Goal: Task Accomplishment & Management: Use online tool/utility

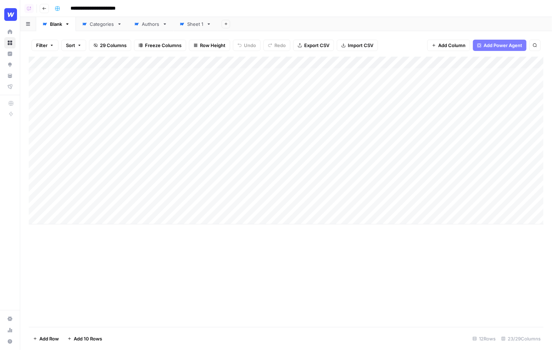
drag, startPoint x: 86, startPoint y: 73, endPoint x: 92, endPoint y: 193, distance: 119.6
click at [92, 193] on div "Add Column" at bounding box center [286, 141] width 514 height 168
click at [171, 54] on div "Filter Sort 29 Columns Freeze Columns Row Height Undo Redo Export CSV Import CS…" at bounding box center [286, 45] width 514 height 23
click at [309, 54] on div "Filter Sort 29 Columns Freeze Columns Row Height Undo Redo Export CSV Import CS…" at bounding box center [286, 45] width 514 height 23
click at [337, 74] on div "Add Column" at bounding box center [286, 141] width 514 height 168
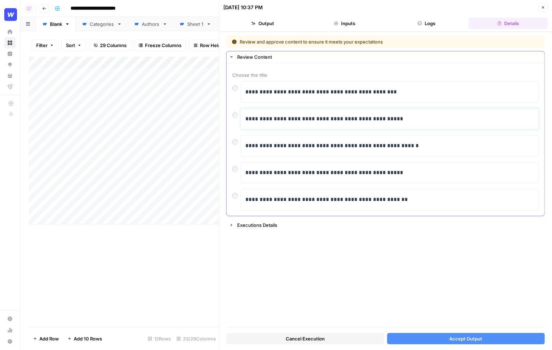
click at [408, 120] on p "**********" at bounding box center [389, 118] width 289 height 9
click at [416, 117] on p "**********" at bounding box center [389, 118] width 289 height 9
click at [459, 338] on span "Accept Output" at bounding box center [465, 339] width 33 height 7
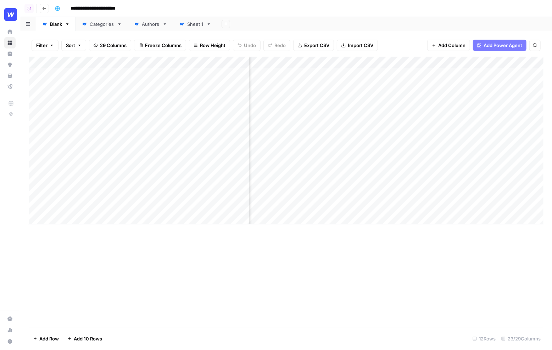
scroll to position [0, 333]
click at [361, 87] on div "Add Column" at bounding box center [286, 141] width 514 height 168
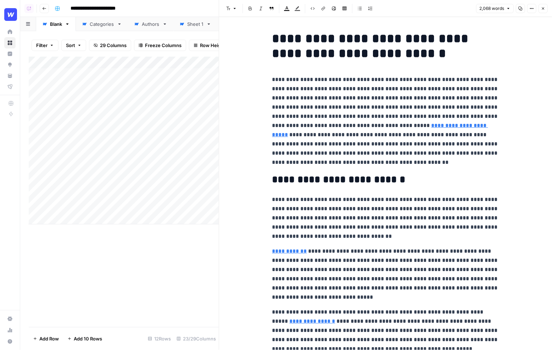
click at [365, 162] on p "**********" at bounding box center [385, 121] width 227 height 92
click at [331, 164] on p "**********" at bounding box center [385, 121] width 227 height 92
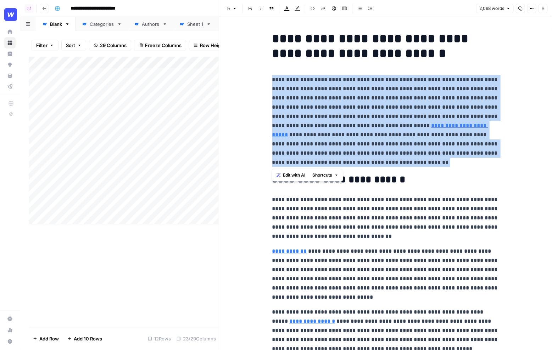
drag, startPoint x: 320, startPoint y: 162, endPoint x: 271, endPoint y: 80, distance: 94.9
click at [272, 80] on p "**********" at bounding box center [385, 121] width 227 height 92
click at [294, 175] on span "Edit with AI" at bounding box center [294, 175] width 22 height 6
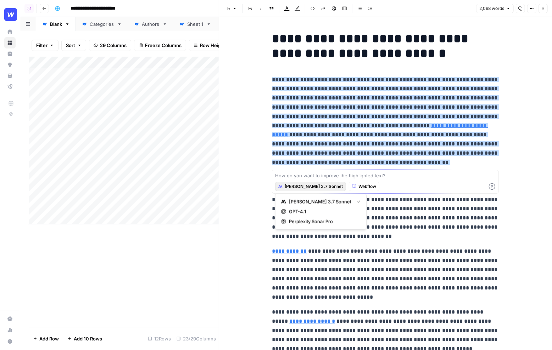
click at [301, 186] on span "[PERSON_NAME] 3.7 Sonnet" at bounding box center [314, 187] width 58 height 6
click at [322, 175] on textarea at bounding box center [385, 175] width 220 height 7
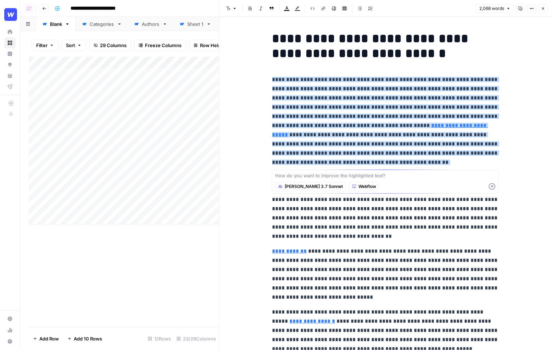
click at [543, 10] on icon "button" at bounding box center [543, 8] width 4 height 4
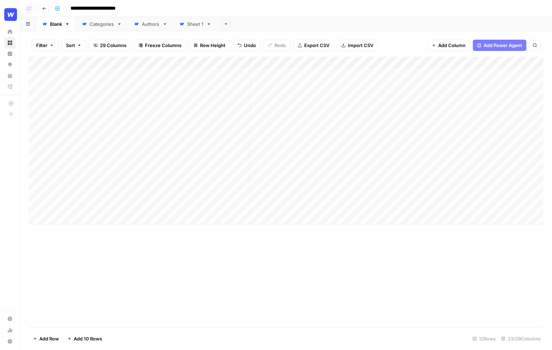
scroll to position [0, 8]
click at [296, 64] on div "Add Column" at bounding box center [286, 141] width 514 height 168
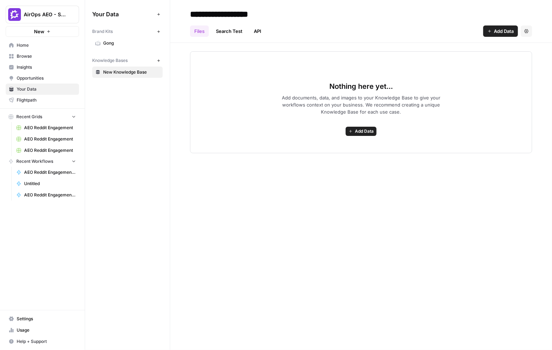
click at [125, 39] on link "Gong" at bounding box center [127, 43] width 71 height 11
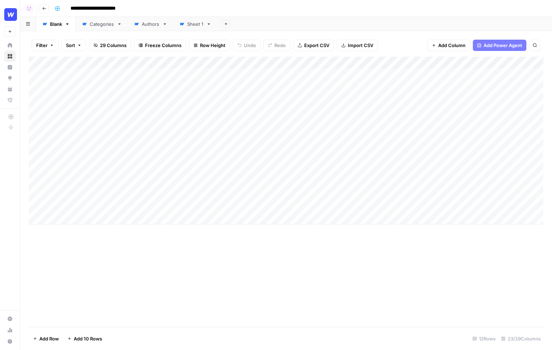
click at [304, 63] on div "Add Column" at bounding box center [286, 141] width 514 height 168
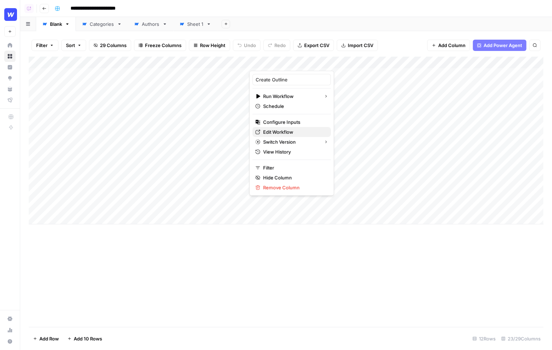
click at [283, 129] on span "Edit Workflow" at bounding box center [294, 132] width 62 height 7
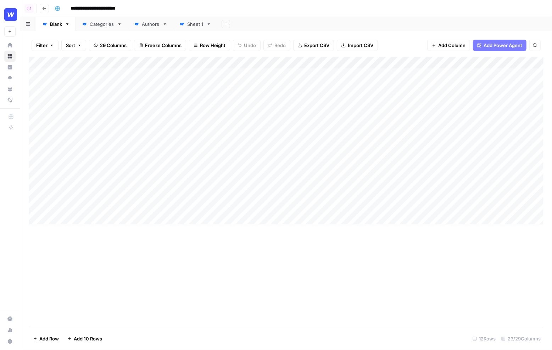
click at [392, 33] on div "Filter Sort 29 Columns Freeze Columns Row Height Undo Redo Export CSV Import CS…" at bounding box center [285, 190] width 531 height 319
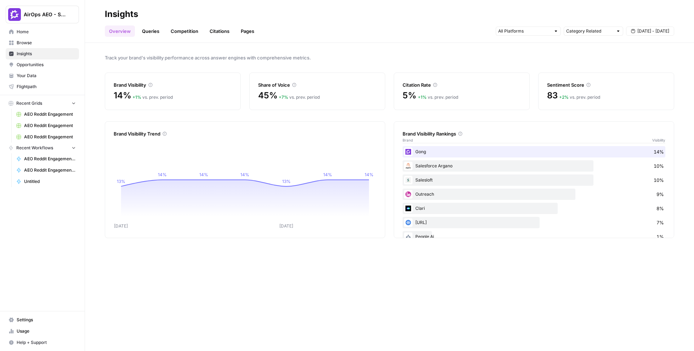
click at [218, 33] on link "Citations" at bounding box center [220, 31] width 28 height 11
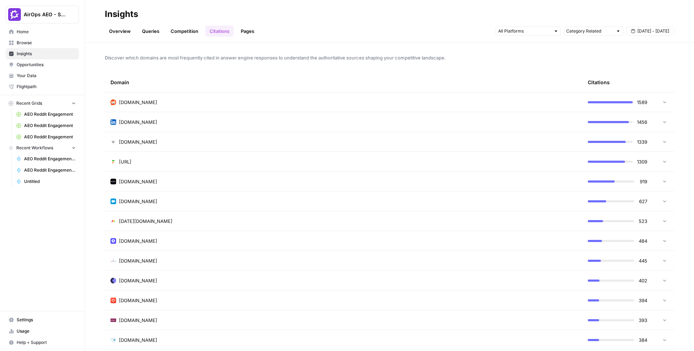
click at [496, 86] on div "Domain" at bounding box center [344, 82] width 466 height 19
click at [27, 66] on span "Opportunities" at bounding box center [46, 65] width 59 height 6
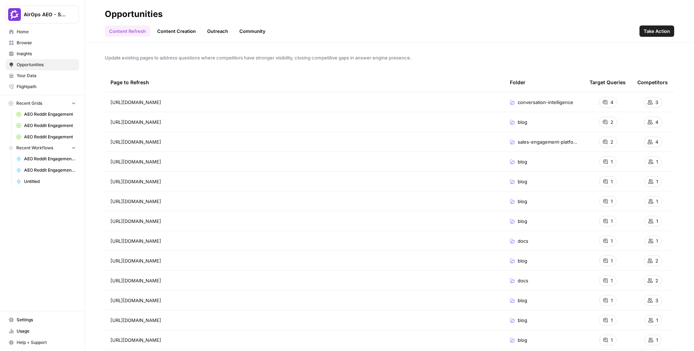
click at [170, 31] on link "Content Creation" at bounding box center [176, 31] width 47 height 11
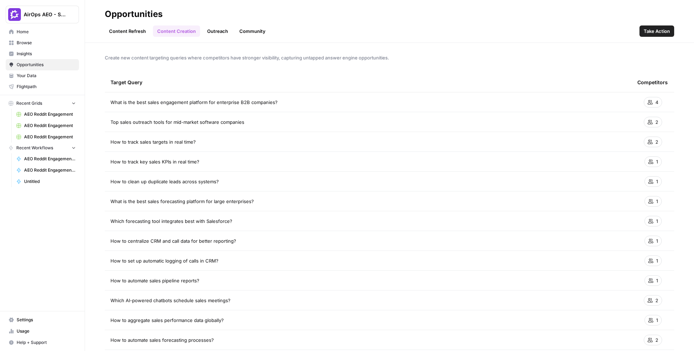
click at [225, 33] on link "Outreach" at bounding box center [217, 31] width 29 height 11
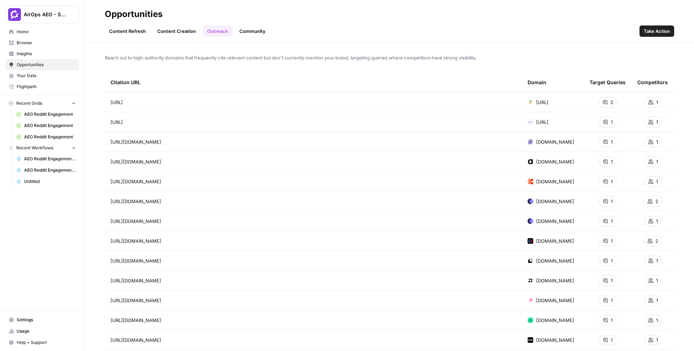
click at [247, 30] on link "Community" at bounding box center [252, 31] width 35 height 11
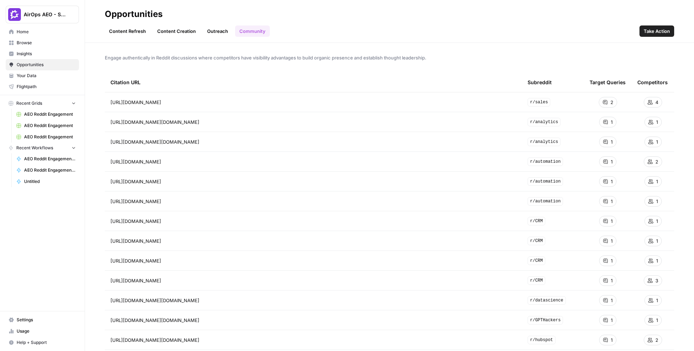
click at [133, 30] on link "Content Refresh" at bounding box center [127, 31] width 45 height 11
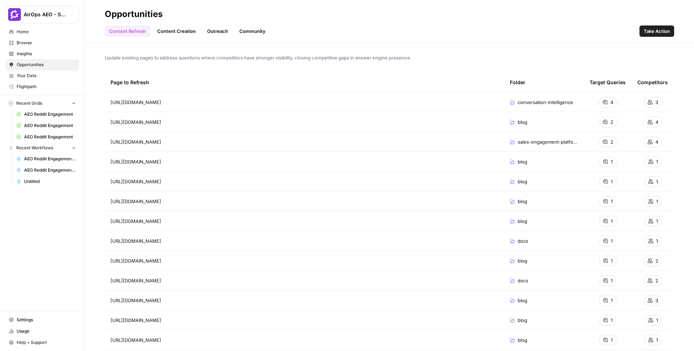
click at [170, 33] on link "Content Creation" at bounding box center [176, 31] width 47 height 11
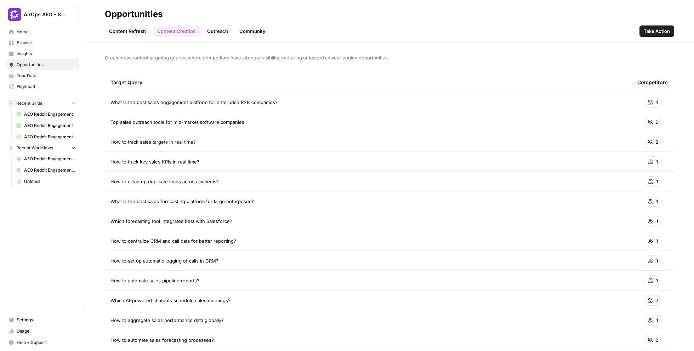
click at [213, 32] on link "Outreach" at bounding box center [217, 31] width 29 height 11
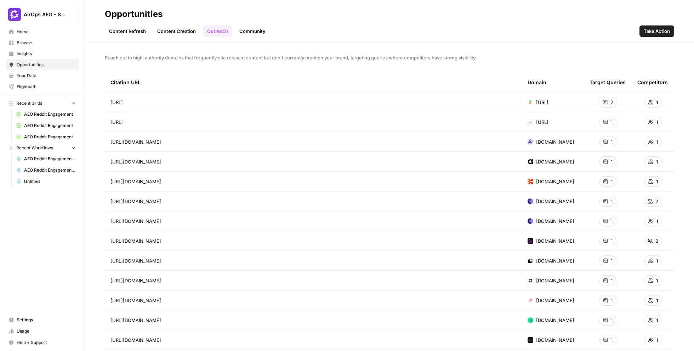
click at [253, 29] on link "Community" at bounding box center [252, 31] width 35 height 11
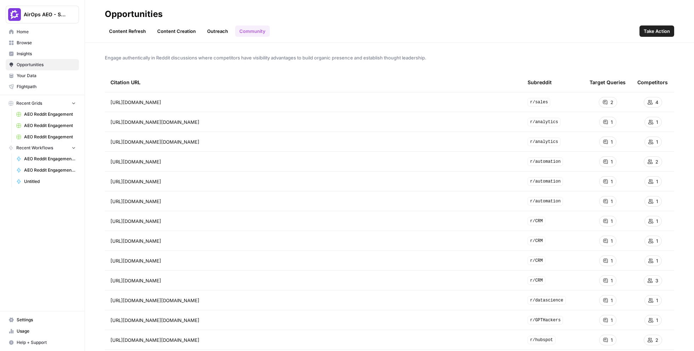
click at [612, 32] on span "Take Action" at bounding box center [657, 31] width 26 height 7
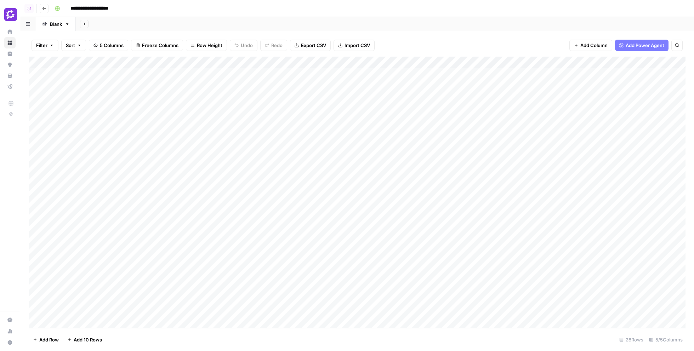
click at [253, 64] on div "Add Column" at bounding box center [357, 193] width 657 height 272
click at [248, 17] on div "Add Sheet" at bounding box center [385, 24] width 619 height 14
click at [242, 74] on div "Add Column" at bounding box center [357, 193] width 657 height 272
click at [246, 59] on div "Add Column" at bounding box center [357, 193] width 657 height 272
type input "AEO Reddit Engagement"
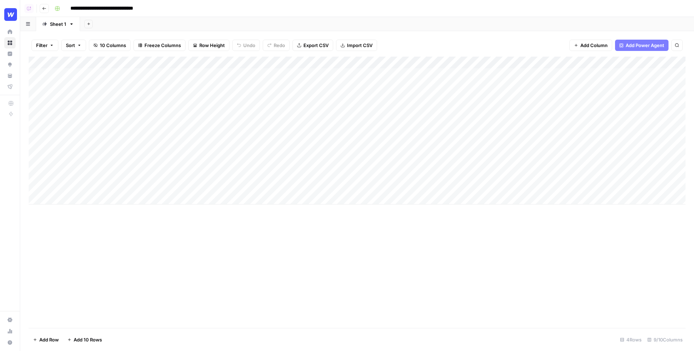
scroll to position [0, 255]
click at [612, 74] on div "Add Column" at bounding box center [357, 131] width 657 height 148
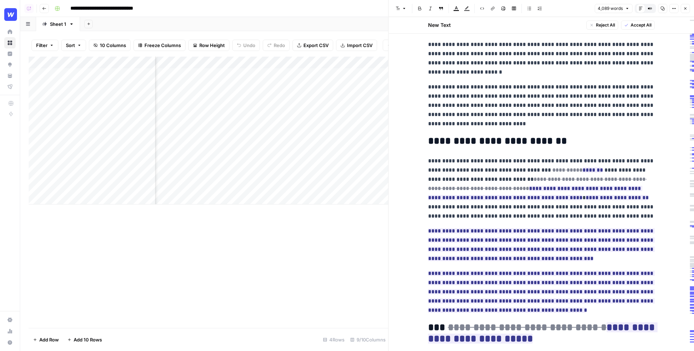
scroll to position [216, 0]
click at [612, 9] on button "Close" at bounding box center [685, 8] width 9 height 9
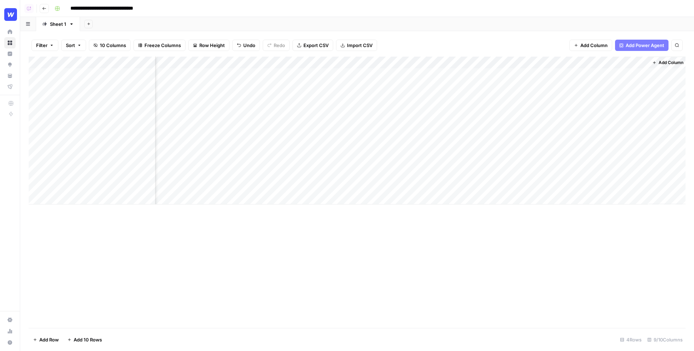
scroll to position [0, 247]
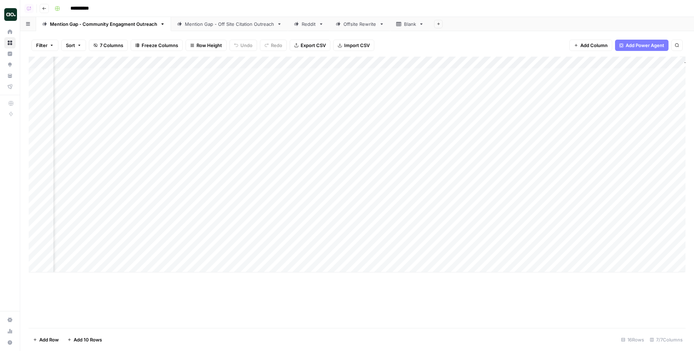
scroll to position [0, 386]
click at [612, 74] on div "Add Column" at bounding box center [357, 165] width 657 height 216
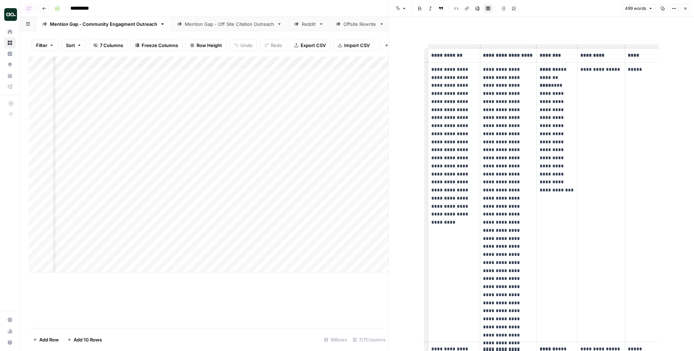
scroll to position [0, 36]
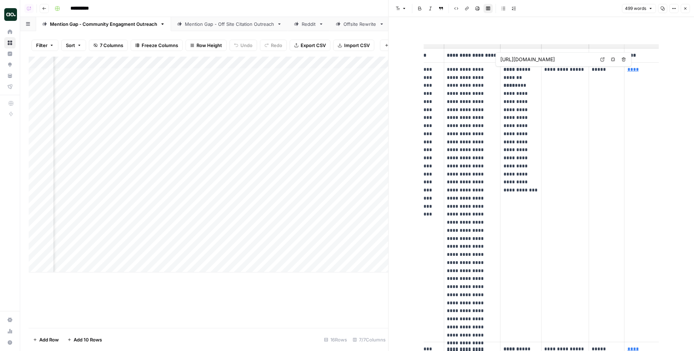
click at [602, 61] on icon at bounding box center [603, 59] width 4 height 4
click at [580, 84] on td "**********" at bounding box center [565, 202] width 47 height 280
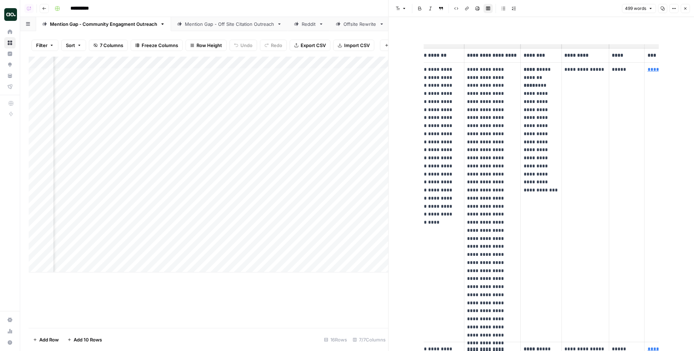
scroll to position [0, 0]
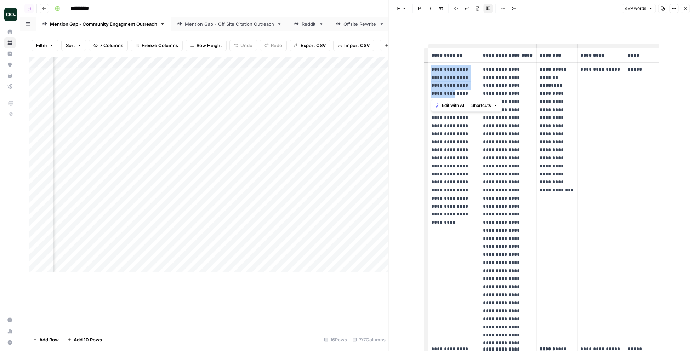
drag, startPoint x: 431, startPoint y: 69, endPoint x: 451, endPoint y: 96, distance: 33.2
click at [451, 96] on p "**********" at bounding box center [455, 138] width 46 height 145
click at [500, 85] on p "**********" at bounding box center [508, 203] width 50 height 274
click at [460, 73] on p "**********" at bounding box center [455, 138] width 46 height 145
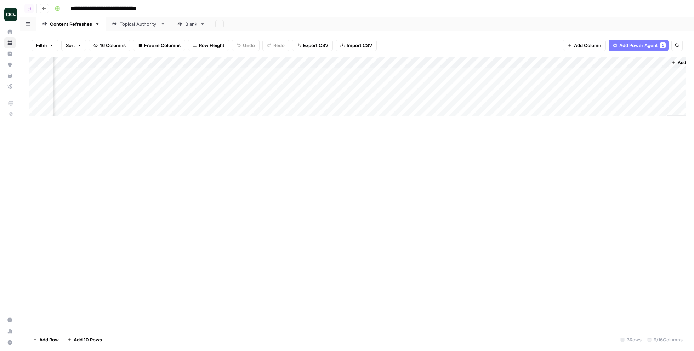
scroll to position [0, 70]
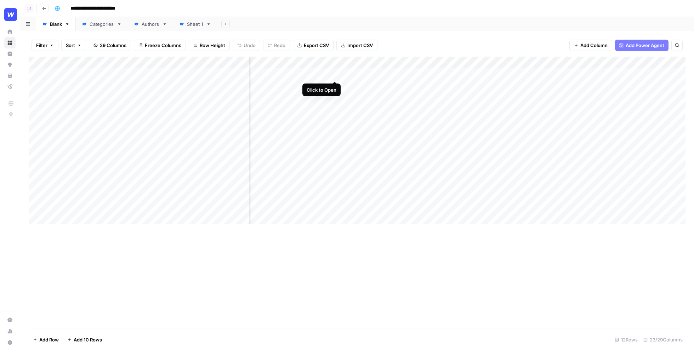
click at [336, 75] on div "Add Column" at bounding box center [357, 141] width 657 height 168
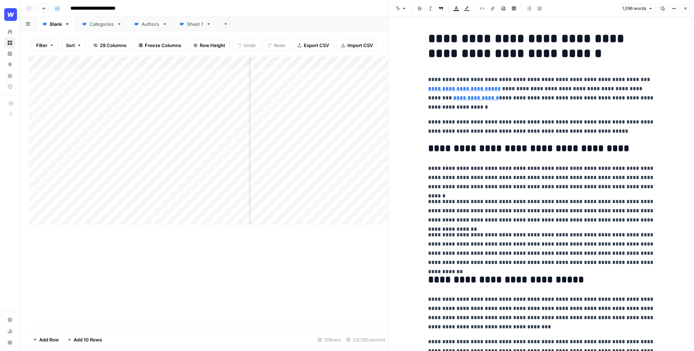
type input "https://webflow.com/blog/5-ways-content-can-improve-your-websites-accessibility…"
click at [505, 108] on p "**********" at bounding box center [541, 93] width 227 height 37
click at [468, 109] on p "**********" at bounding box center [541, 93] width 227 height 37
click at [465, 124] on p "**********" at bounding box center [541, 127] width 227 height 18
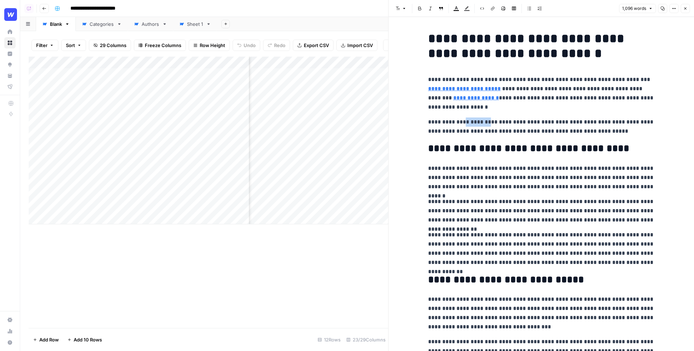
click at [465, 124] on p "**********" at bounding box center [541, 127] width 227 height 18
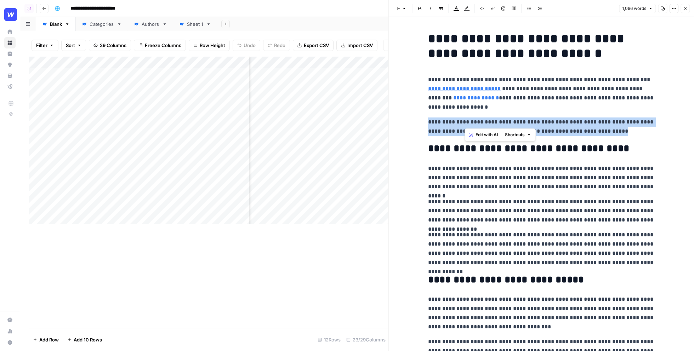
click at [465, 124] on p "**********" at bounding box center [541, 127] width 227 height 18
click at [445, 146] on span "Edit with AI" at bounding box center [450, 144] width 22 height 6
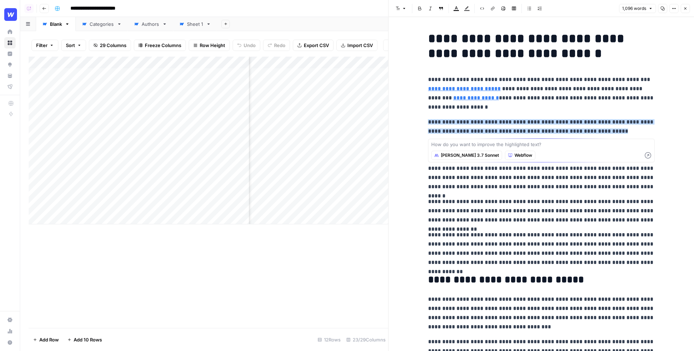
click at [612, 10] on icon "button" at bounding box center [685, 8] width 4 height 4
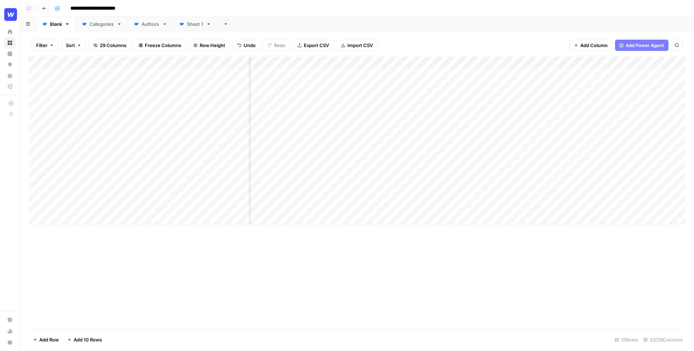
scroll to position [0, 945]
click at [392, 25] on div "Add Sheet" at bounding box center [438, 24] width 513 height 14
click at [419, 62] on div "Add Column" at bounding box center [357, 193] width 657 height 272
click at [451, 44] on div "Filter Sort 11 Columns Freeze Columns Row Height Undo Redo Export CSV Import CS…" at bounding box center [357, 45] width 657 height 23
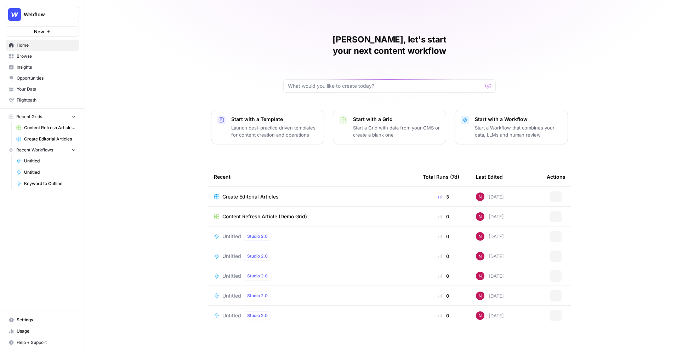
click at [501, 116] on p "Start with a Workflow" at bounding box center [518, 119] width 87 height 7
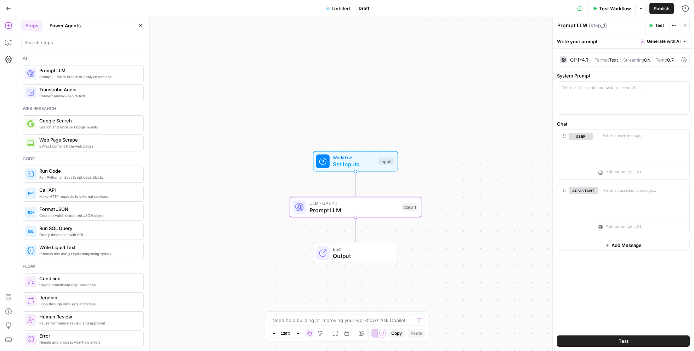
click at [583, 60] on div "GPT-4.1" at bounding box center [579, 59] width 18 height 5
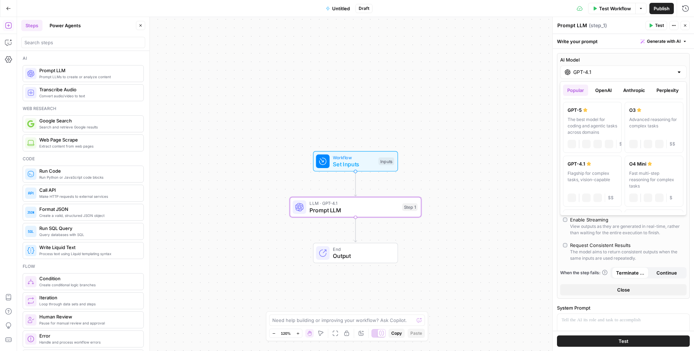
click at [585, 73] on input "GPT-4.1" at bounding box center [624, 72] width 100 height 7
click at [602, 90] on button "OpenAI" at bounding box center [603, 90] width 25 height 11
click at [630, 90] on button "Anthropic" at bounding box center [634, 90] width 30 height 11
click at [659, 90] on button "Perplexity" at bounding box center [668, 90] width 31 height 11
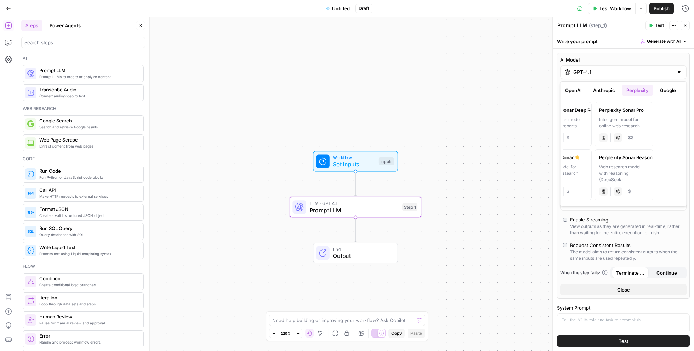
scroll to position [0, 35]
click at [659, 92] on button "Google" at bounding box center [663, 90] width 24 height 11
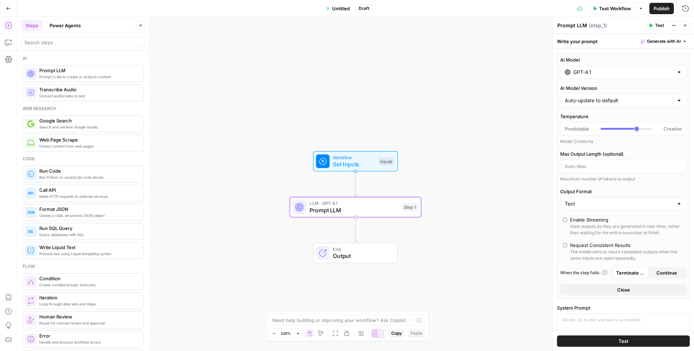
click at [380, 90] on div "Workflow Set Inputs Inputs LLM · GPT-4.1 Prompt LLM Step 1 End Output" at bounding box center [355, 184] width 677 height 334
click at [56, 28] on button "Power Agents" at bounding box center [65, 25] width 40 height 11
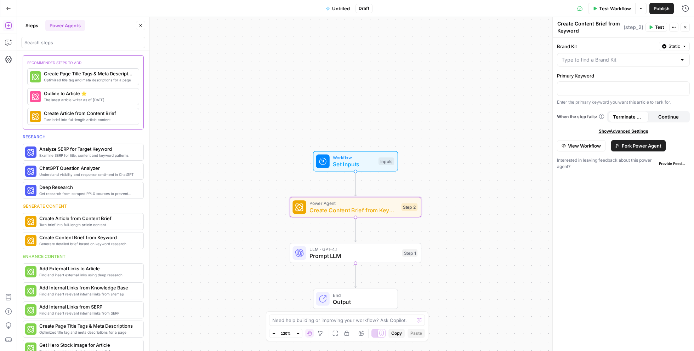
click at [635, 146] on span "Fork Power Agent" at bounding box center [642, 145] width 40 height 7
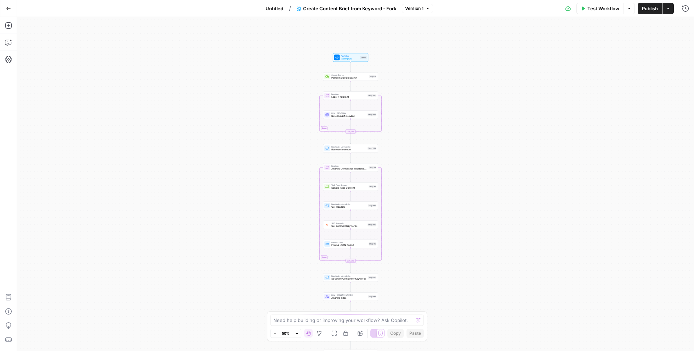
drag, startPoint x: 411, startPoint y: 74, endPoint x: 406, endPoint y: 163, distance: 89.1
click at [406, 163] on div "Workflow Set Inputs Inputs Google Search Perform Google Search Step 51 Loop Ite…" at bounding box center [355, 184] width 677 height 334
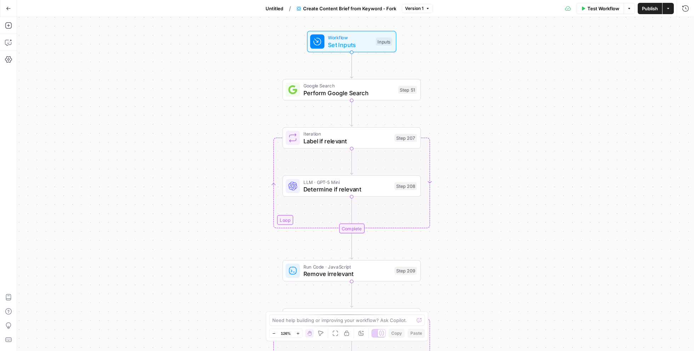
drag, startPoint x: 388, startPoint y: 90, endPoint x: 472, endPoint y: 120, distance: 88.7
click at [472, 120] on div "Workflow Set Inputs Inputs Google Search Perform Google Search Step 51 Loop Ite…" at bounding box center [355, 184] width 677 height 334
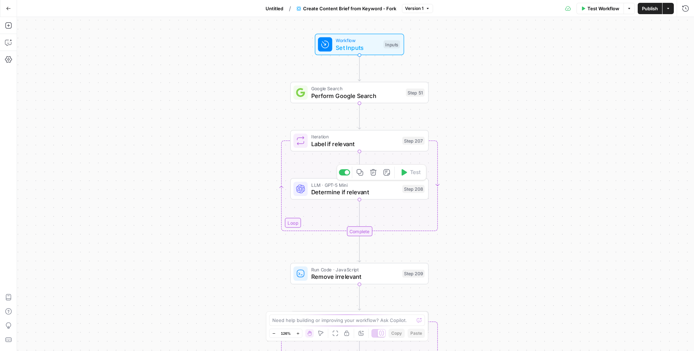
click at [343, 188] on span "Determine if relevant" at bounding box center [355, 192] width 88 height 9
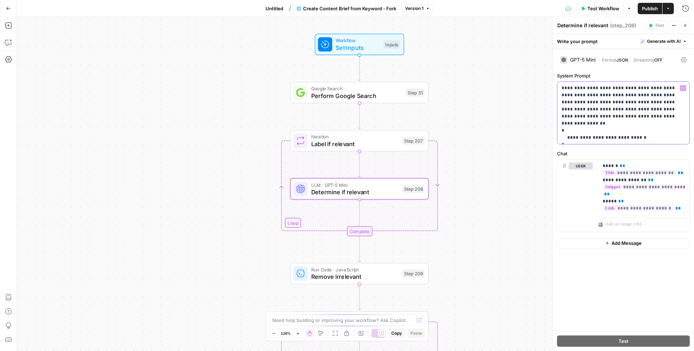
click at [600, 98] on p "**********" at bounding box center [624, 113] width 124 height 57
click at [617, 105] on p "**********" at bounding box center [624, 113] width 124 height 57
click at [8, 44] on icon "button" at bounding box center [8, 42] width 7 height 7
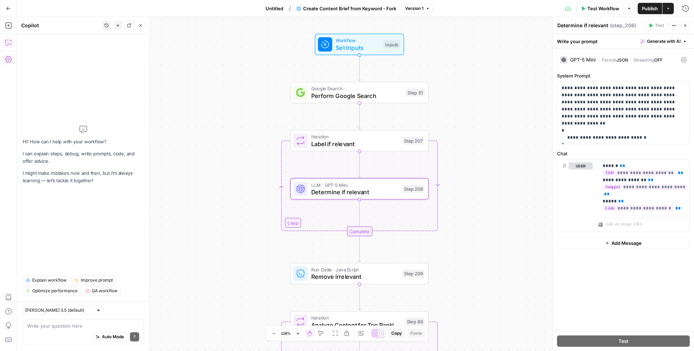
click at [50, 281] on span "Explain workflow" at bounding box center [49, 280] width 34 height 6
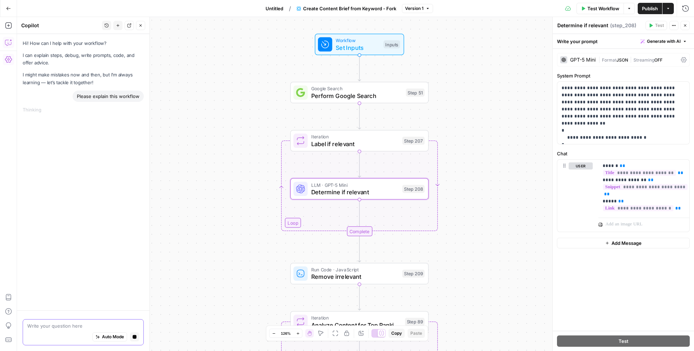
click at [64, 326] on textarea at bounding box center [83, 326] width 112 height 7
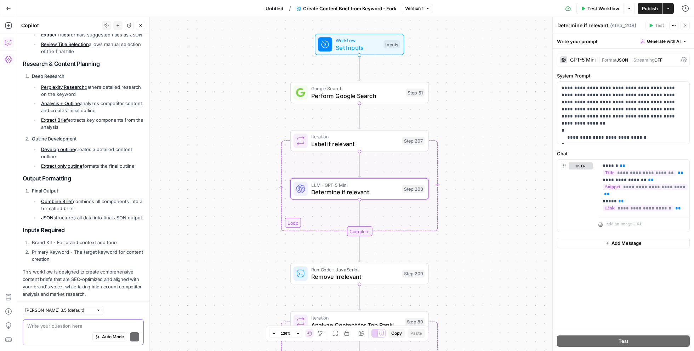
scroll to position [418, 0]
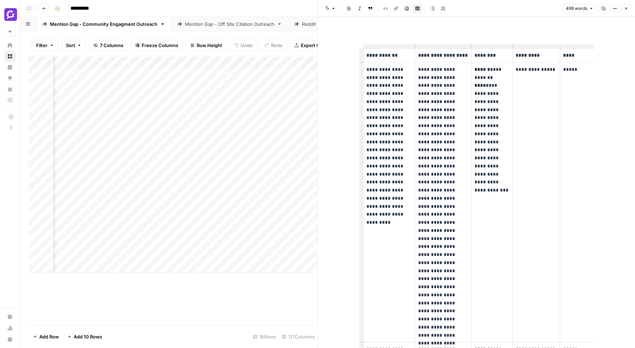
scroll to position [0, 443]
